Goal: Task Accomplishment & Management: Use online tool/utility

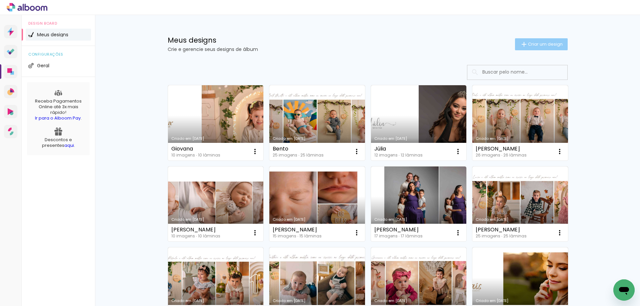
click at [534, 43] on span "Criar um design" at bounding box center [545, 44] width 35 height 4
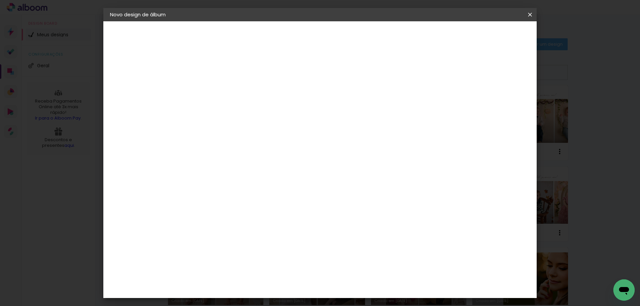
click at [219, 94] on input at bounding box center [219, 89] width 0 height 10
type input "ISABELA"
type paper-input "ISABELA"
click at [0, 0] on slot "Avançar" at bounding box center [0, 0] width 0 height 0
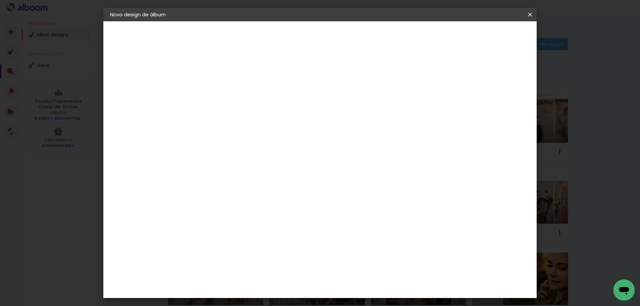
click at [0, 0] on slot "Avançar" at bounding box center [0, 0] width 0 height 0
click at [311, 143] on span "20.3 × 50.6 cm" at bounding box center [300, 152] width 22 height 18
click at [0, 0] on slot "Avançar" at bounding box center [0, 0] width 0 height 0
click at [451, 73] on div at bounding box center [448, 72] width 6 height 6
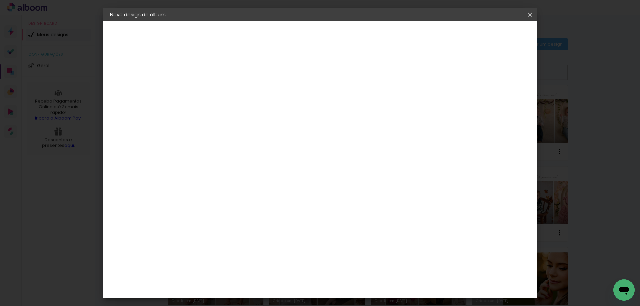
type paper-checkbox "on"
click at [488, 37] on span "Iniciar design" at bounding box center [473, 35] width 30 height 5
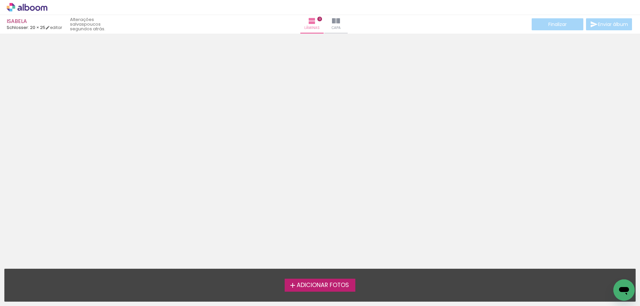
click at [322, 283] on span "Adicionar Fotos" at bounding box center [323, 286] width 52 height 6
click at [0, 0] on input "file" at bounding box center [0, 0] width 0 height 0
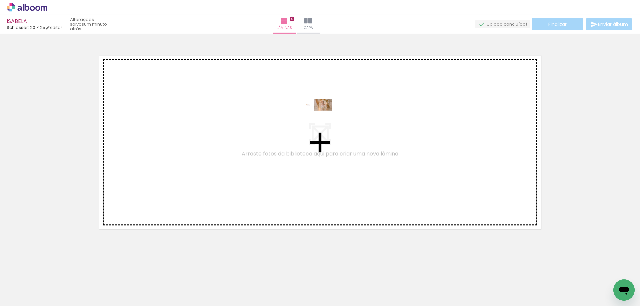
drag, startPoint x: 75, startPoint y: 287, endPoint x: 322, endPoint y: 119, distance: 298.7
click at [322, 119] on quentale-workspace at bounding box center [320, 153] width 640 height 306
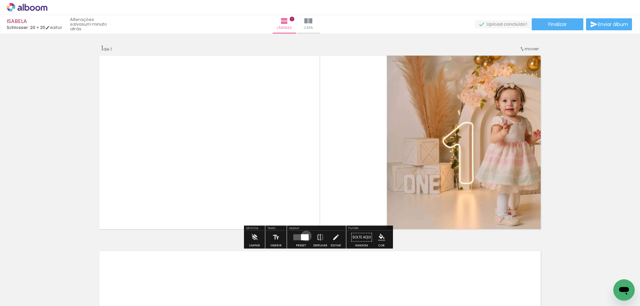
click at [305, 236] on div at bounding box center [305, 238] width 8 height 6
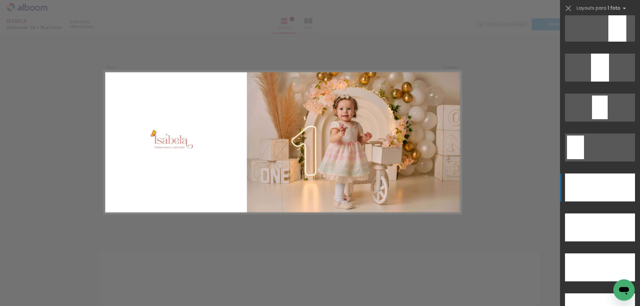
scroll to position [1900, 0]
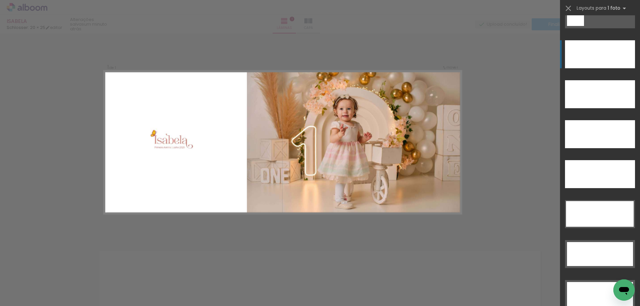
click at [603, 58] on div at bounding box center [600, 54] width 70 height 28
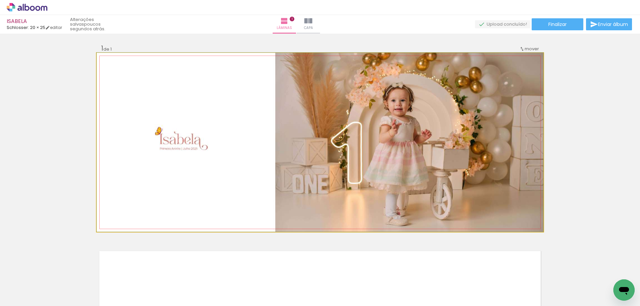
click at [486, 178] on quentale-photo at bounding box center [320, 142] width 447 height 179
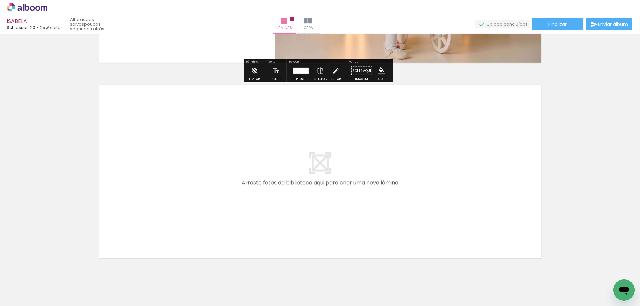
scroll to position [186, 0]
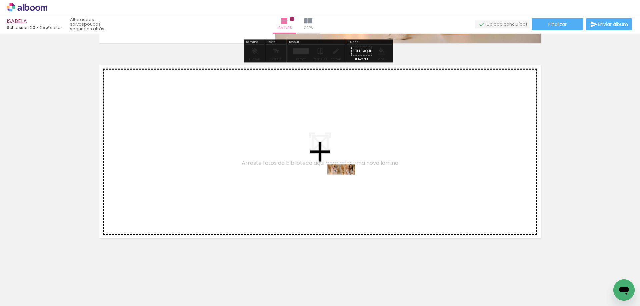
drag, startPoint x: 152, startPoint y: 252, endPoint x: 346, endPoint y: 184, distance: 206.1
click at [346, 184] on quentale-workspace at bounding box center [320, 153] width 640 height 306
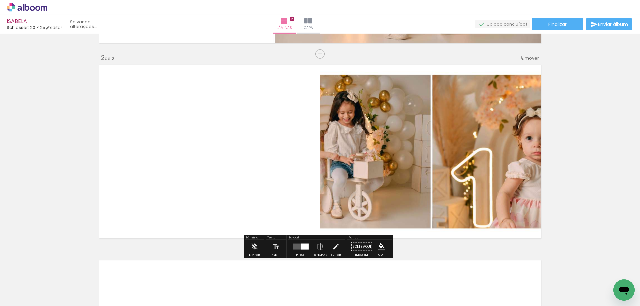
scroll to position [189, 0]
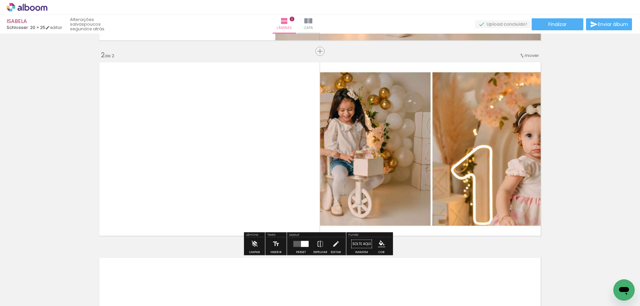
click at [302, 247] on div at bounding box center [305, 244] width 8 height 6
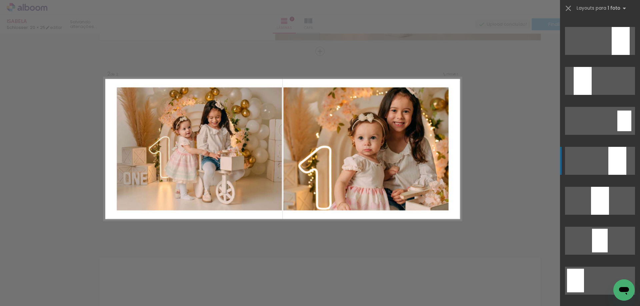
scroll to position [1800, 0]
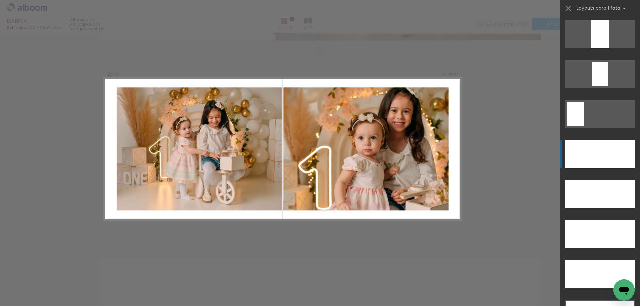
click at [608, 163] on div at bounding box center [600, 154] width 70 height 28
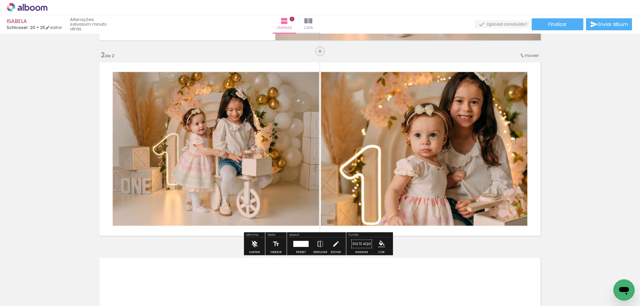
click at [255, 246] on iron-icon at bounding box center [254, 244] width 7 height 13
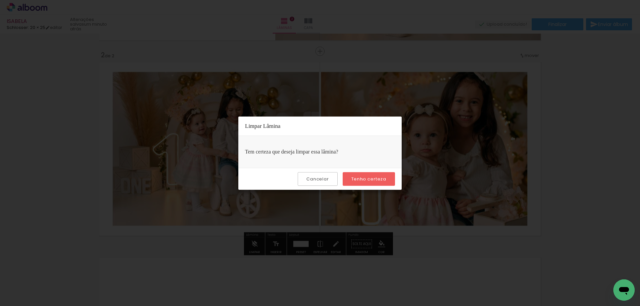
click at [0, 0] on slot "Tenho certeza" at bounding box center [0, 0] width 0 height 0
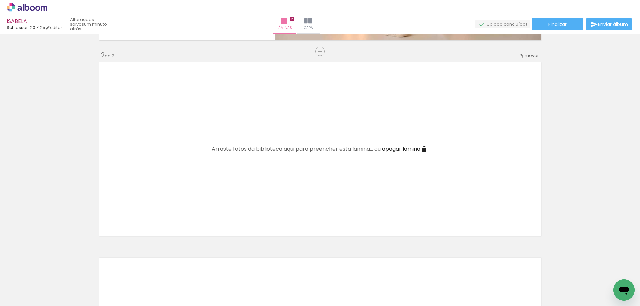
click at [92, 270] on iron-icon at bounding box center [89, 270] width 7 height 7
click at [31, 294] on span "Adicionar Fotos" at bounding box center [24, 297] width 20 height 7
click at [0, 0] on input "file" at bounding box center [0, 0] width 0 height 0
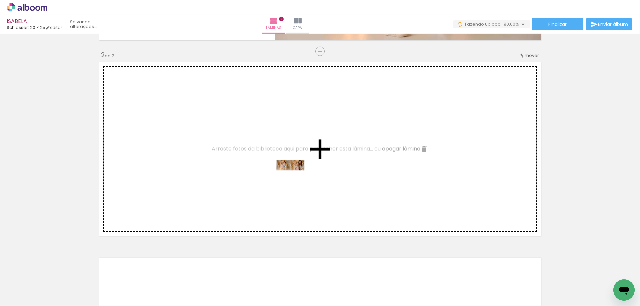
drag, startPoint x: 110, startPoint y: 286, endPoint x: 295, endPoint y: 179, distance: 213.8
click at [295, 179] on quentale-workspace at bounding box center [320, 153] width 640 height 306
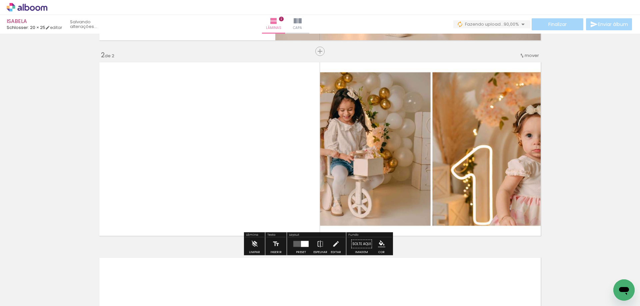
click at [297, 245] on quentale-layouter at bounding box center [300, 244] width 15 height 6
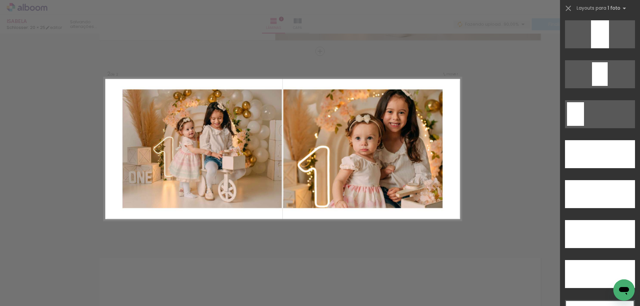
scroll to position [1900, 0]
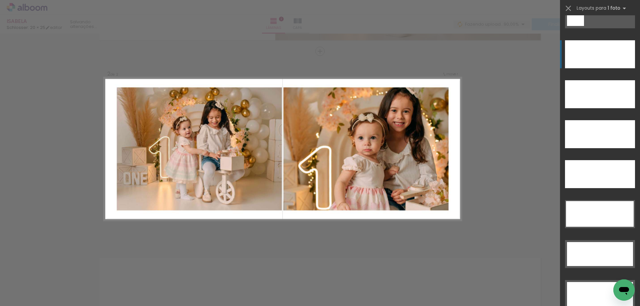
click at [611, 58] on div at bounding box center [600, 54] width 70 height 28
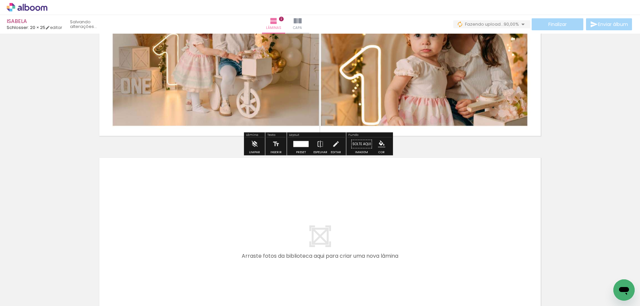
scroll to position [382, 0]
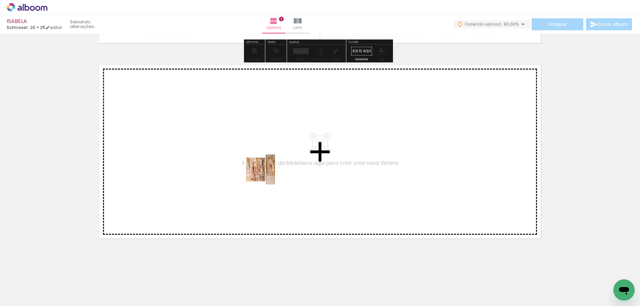
drag, startPoint x: 142, startPoint y: 288, endPoint x: 265, endPoint y: 175, distance: 167.5
click at [265, 175] on quentale-workspace at bounding box center [320, 153] width 640 height 306
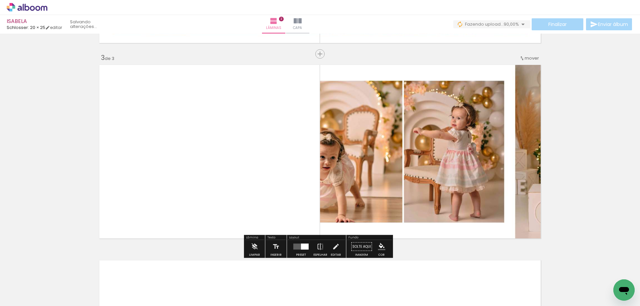
scroll to position [385, 0]
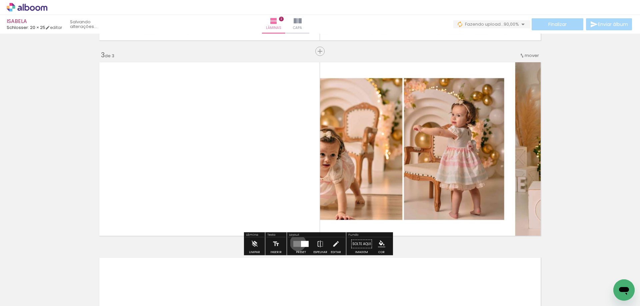
click at [296, 243] on quentale-layouter at bounding box center [300, 244] width 15 height 6
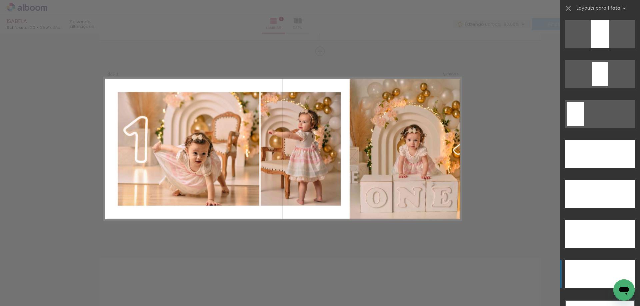
scroll to position [1966, 0]
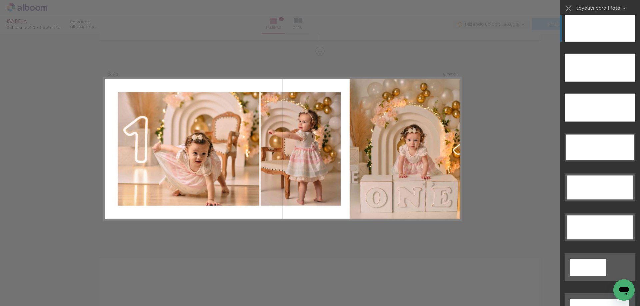
click at [610, 37] on div at bounding box center [600, 28] width 70 height 28
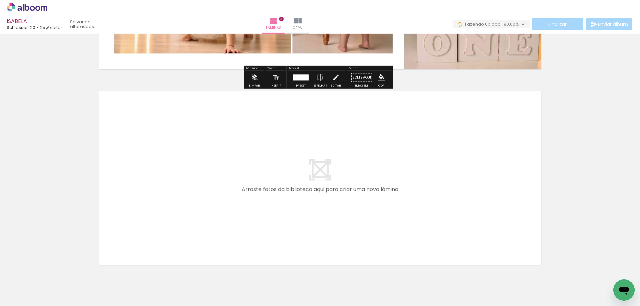
scroll to position [578, 0]
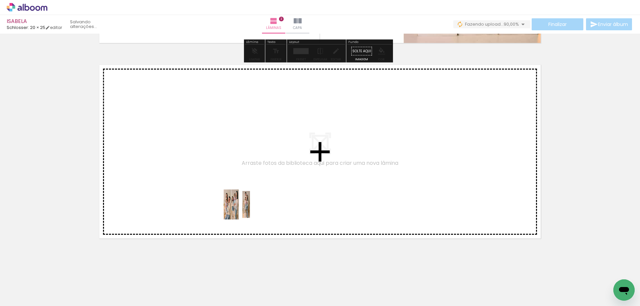
drag, startPoint x: 183, startPoint y: 288, endPoint x: 309, endPoint y: 151, distance: 185.9
click at [309, 151] on quentale-workspace at bounding box center [320, 153] width 640 height 306
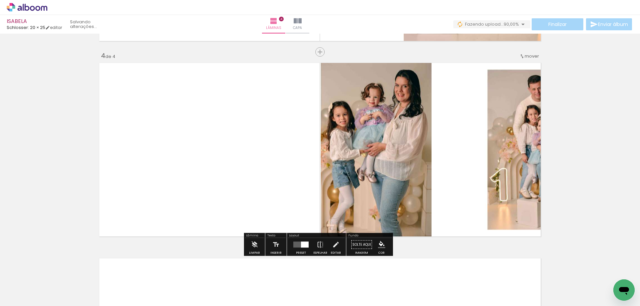
scroll to position [580, 0]
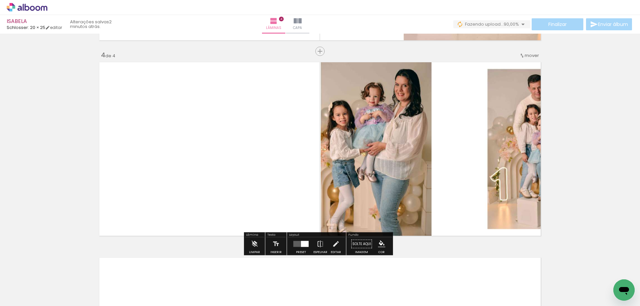
click at [298, 241] on quentale-layouter at bounding box center [300, 244] width 15 height 6
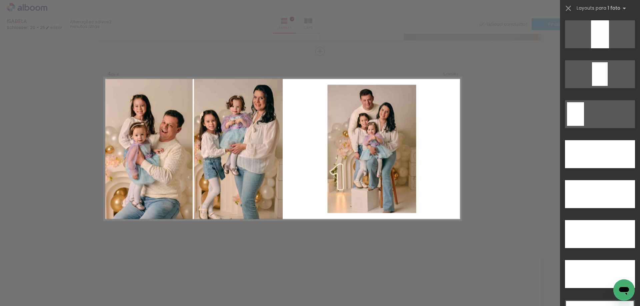
scroll to position [1833, 0]
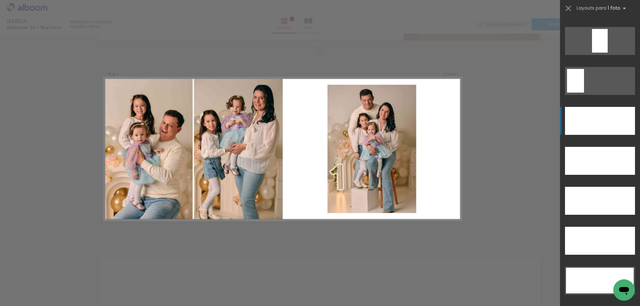
click at [602, 119] on div at bounding box center [600, 121] width 70 height 28
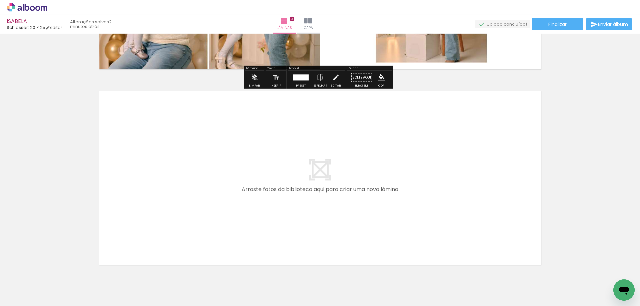
scroll to position [773, 0]
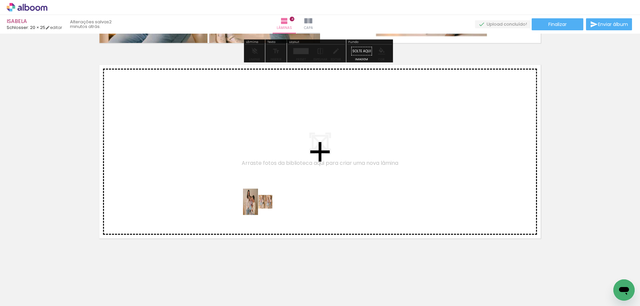
drag, startPoint x: 221, startPoint y: 286, endPoint x: 273, endPoint y: 192, distance: 106.8
click at [273, 192] on quentale-workspace at bounding box center [320, 153] width 640 height 306
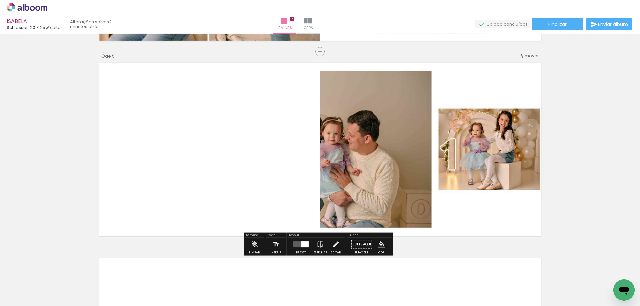
scroll to position [776, 0]
click at [301, 246] on div at bounding box center [305, 244] width 8 height 6
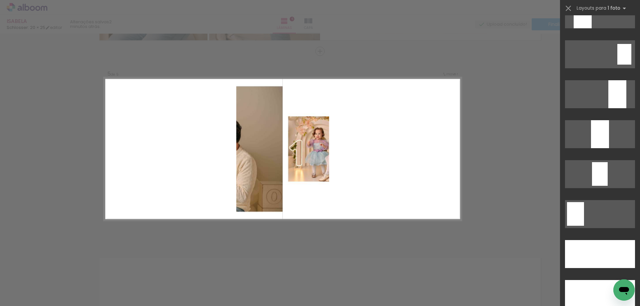
scroll to position [1766, 0]
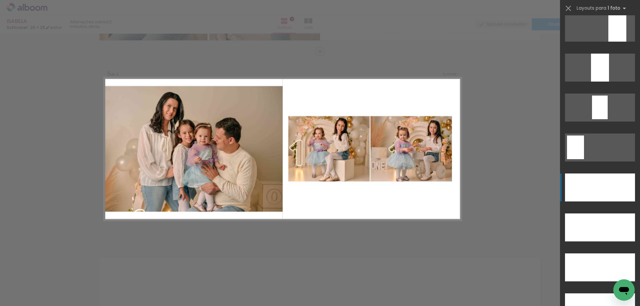
click at [588, 186] on div at bounding box center [600, 188] width 70 height 28
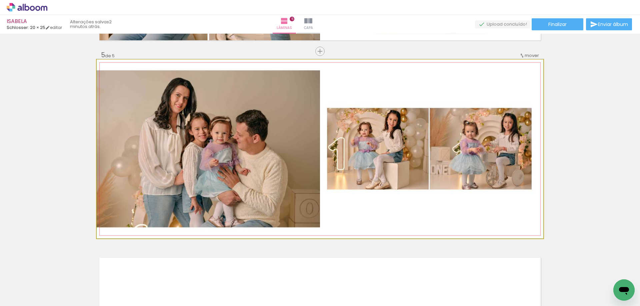
click at [507, 215] on quentale-photo at bounding box center [320, 149] width 447 height 179
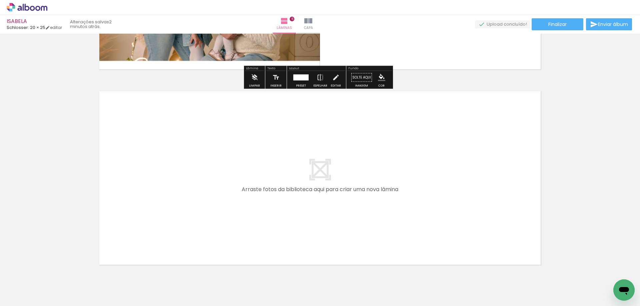
scroll to position [969, 0]
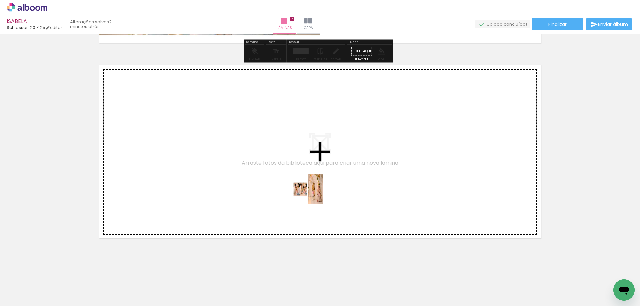
drag, startPoint x: 260, startPoint y: 289, endPoint x: 315, endPoint y: 191, distance: 112.2
click at [315, 191] on quentale-workspace at bounding box center [320, 153] width 640 height 306
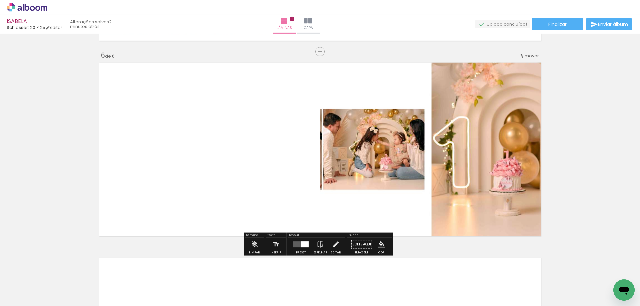
scroll to position [971, 0]
click at [301, 245] on div at bounding box center [305, 244] width 8 height 6
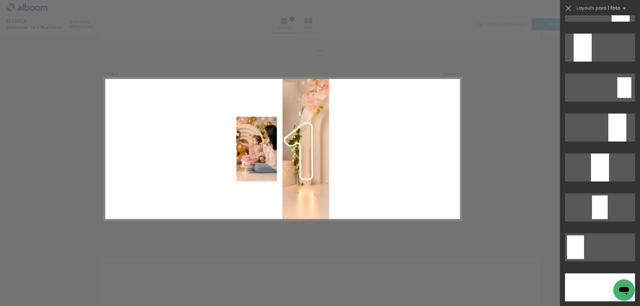
scroll to position [1766, 0]
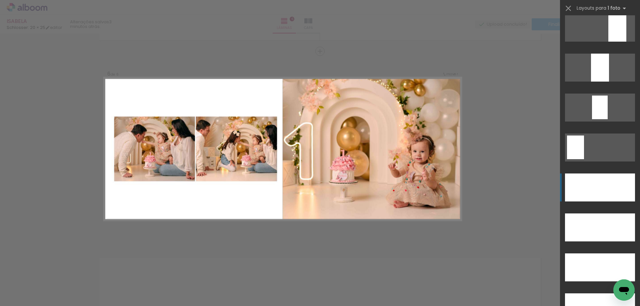
click at [586, 177] on div at bounding box center [600, 188] width 70 height 28
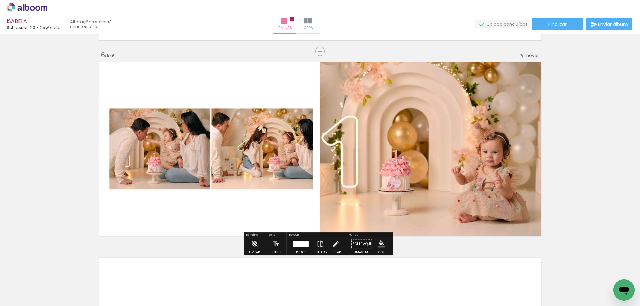
scroll to position [1164, 0]
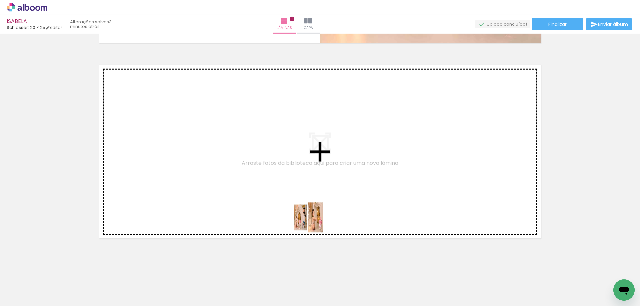
drag, startPoint x: 291, startPoint y: 289, endPoint x: 322, endPoint y: 195, distance: 98.8
click at [322, 195] on quentale-workspace at bounding box center [320, 153] width 640 height 306
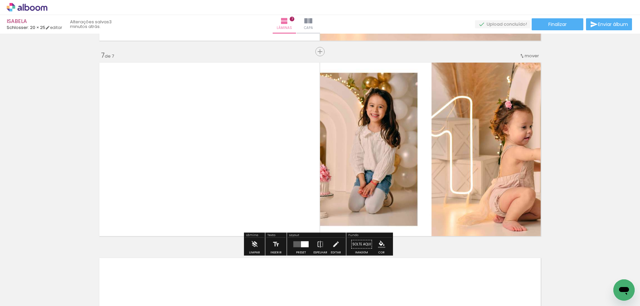
scroll to position [1167, 0]
click at [304, 248] on div at bounding box center [301, 244] width 18 height 13
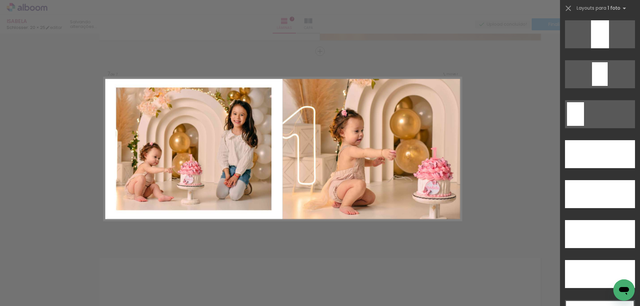
scroll to position [1866, 0]
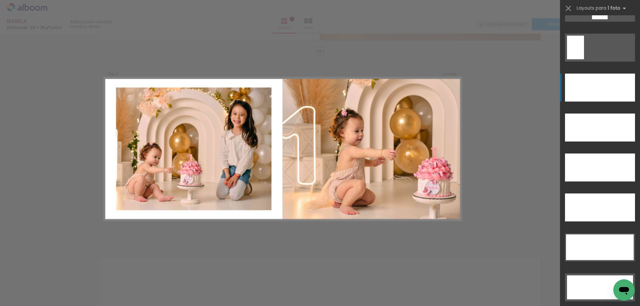
click at [609, 94] on div at bounding box center [600, 88] width 70 height 28
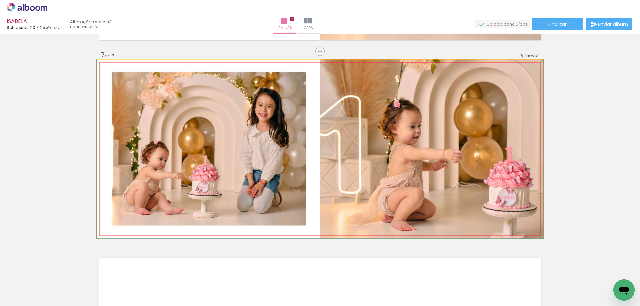
click at [432, 130] on quentale-photo at bounding box center [320, 149] width 447 height 179
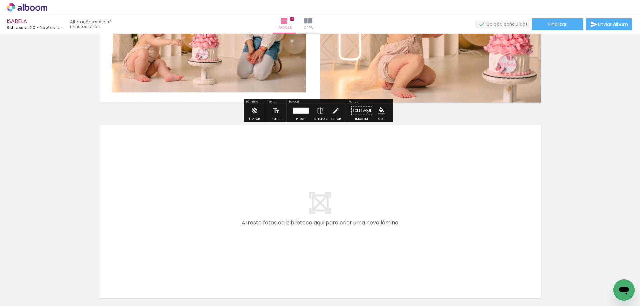
scroll to position [1360, 0]
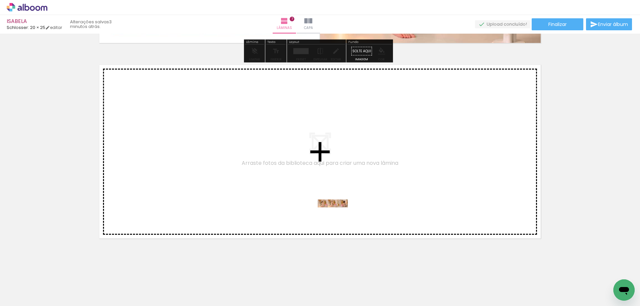
drag, startPoint x: 330, startPoint y: 289, endPoint x: 338, endPoint y: 218, distance: 71.8
click at [338, 218] on quentale-workspace at bounding box center [320, 153] width 640 height 306
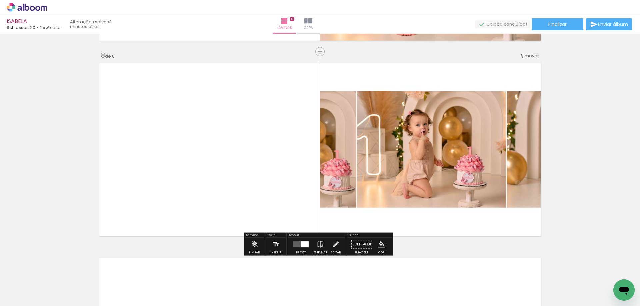
scroll to position [1363, 0]
click at [296, 243] on quentale-layouter at bounding box center [300, 244] width 15 height 6
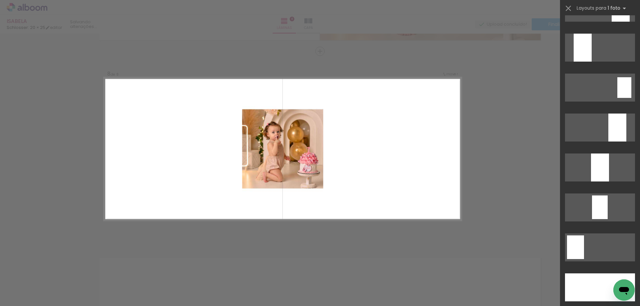
scroll to position [1800, 0]
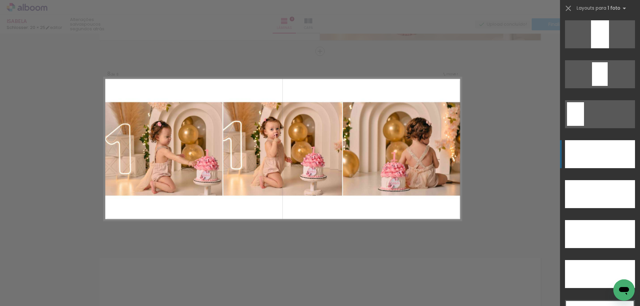
click at [603, 148] on div at bounding box center [600, 154] width 70 height 28
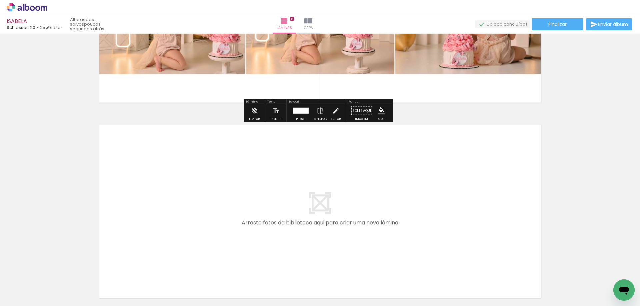
scroll to position [1556, 0]
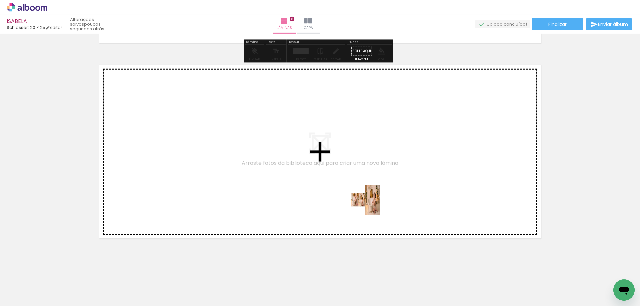
drag, startPoint x: 375, startPoint y: 288, endPoint x: 369, endPoint y: 201, distance: 86.5
click at [369, 201] on quentale-workspace at bounding box center [320, 153] width 640 height 306
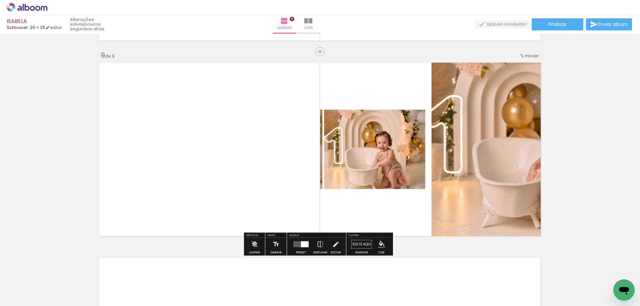
scroll to position [1558, 0]
click at [301, 241] on div at bounding box center [305, 244] width 8 height 6
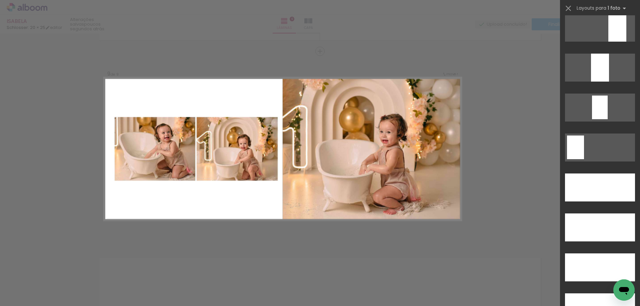
scroll to position [1900, 0]
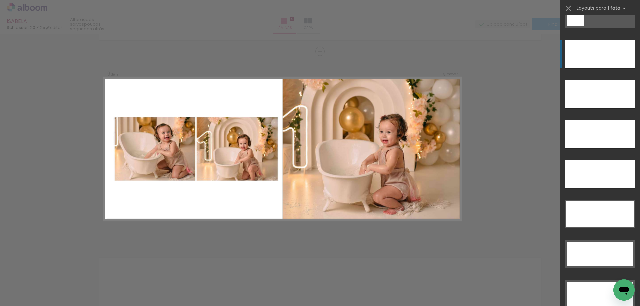
click at [608, 58] on div at bounding box center [600, 54] width 70 height 28
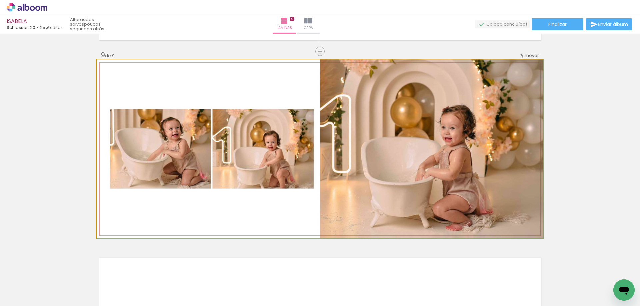
click at [434, 212] on quentale-photo at bounding box center [320, 149] width 447 height 179
click at [504, 225] on quentale-photo at bounding box center [320, 149] width 447 height 179
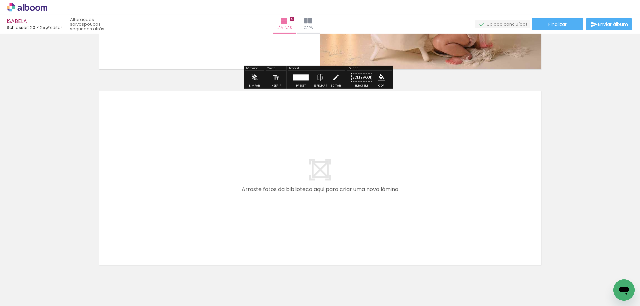
scroll to position [1751, 0]
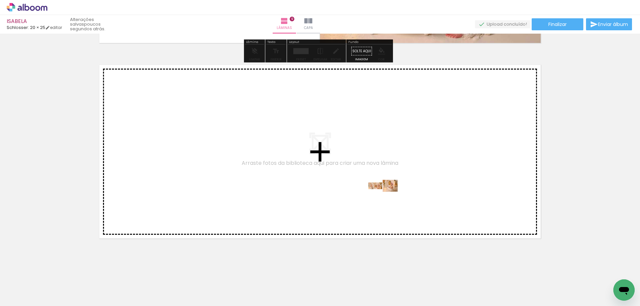
drag, startPoint x: 417, startPoint y: 283, endPoint x: 388, endPoint y: 200, distance: 87.9
click at [388, 200] on quentale-workspace at bounding box center [320, 153] width 640 height 306
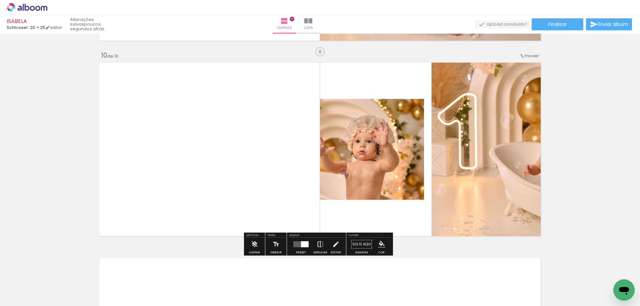
scroll to position [1754, 0]
click at [297, 245] on quentale-layouter at bounding box center [300, 244] width 15 height 6
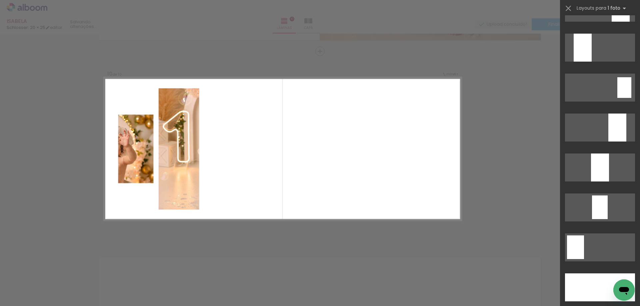
scroll to position [1766, 0]
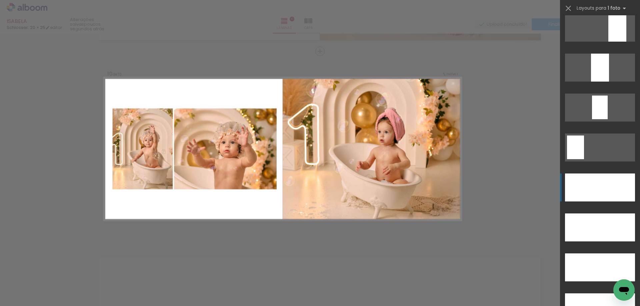
click at [590, 189] on div at bounding box center [600, 188] width 70 height 28
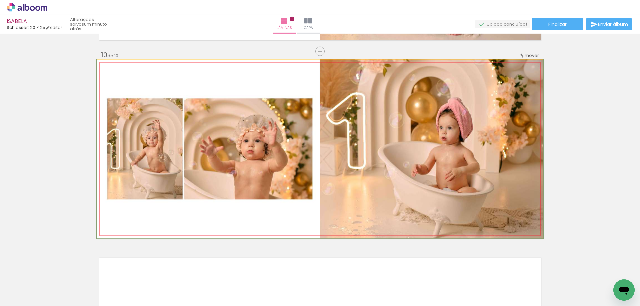
click at [451, 203] on quentale-photo at bounding box center [320, 149] width 447 height 179
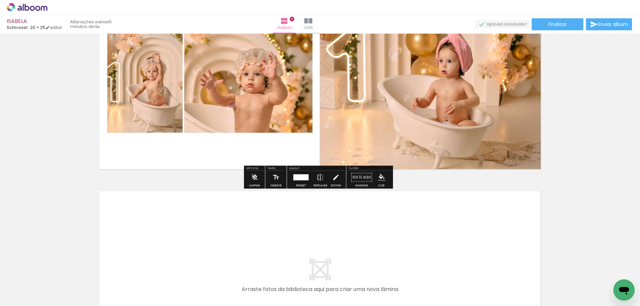
scroll to position [1687, 0]
